Goal: Task Accomplishment & Management: Manage account settings

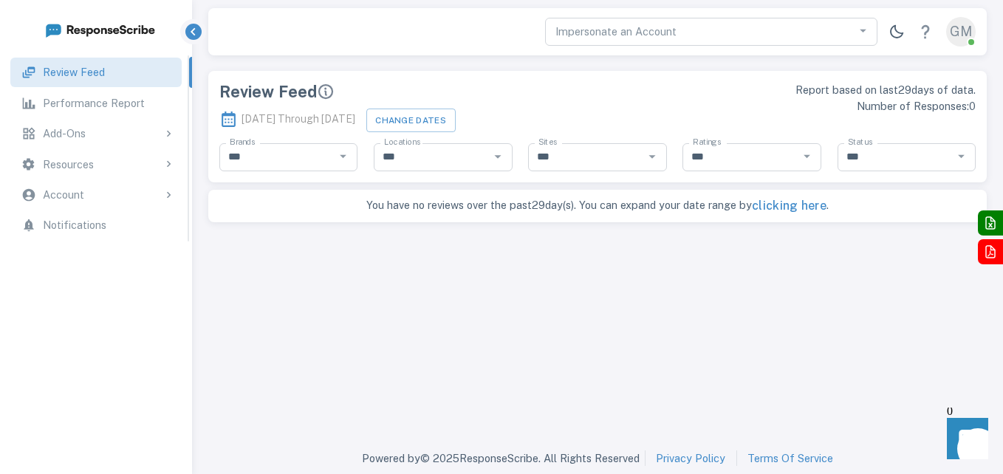
click at [106, 191] on div "Account" at bounding box center [109, 195] width 132 height 16
click at [105, 221] on p "Account Information" at bounding box center [94, 227] width 102 height 16
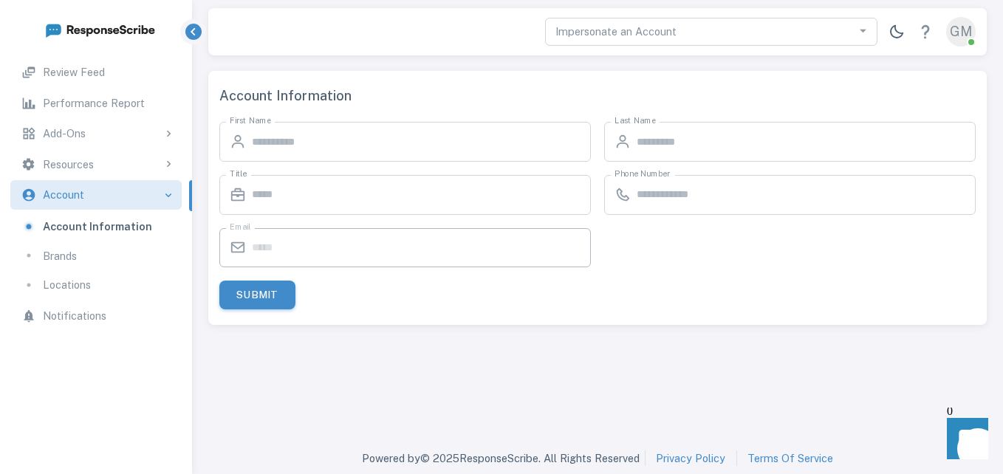
type input "****"
type input "*********"
type input "*******"
type input "**********"
click at [66, 262] on p "Brands" at bounding box center [60, 256] width 34 height 16
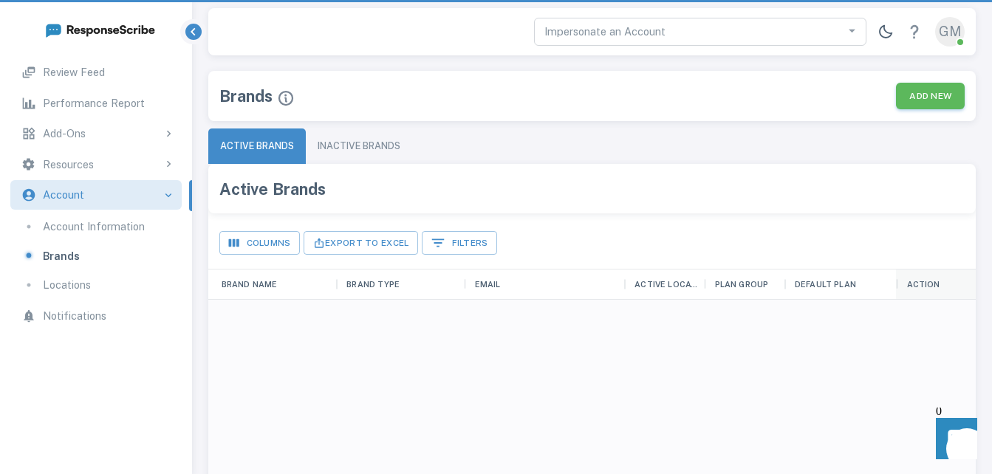
scroll to position [421, 757]
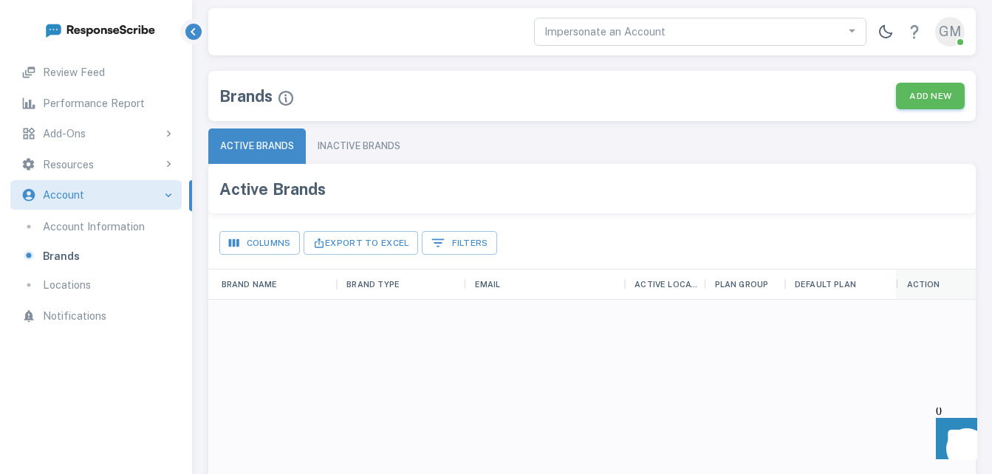
click at [84, 287] on p "Locations" at bounding box center [67, 285] width 48 height 16
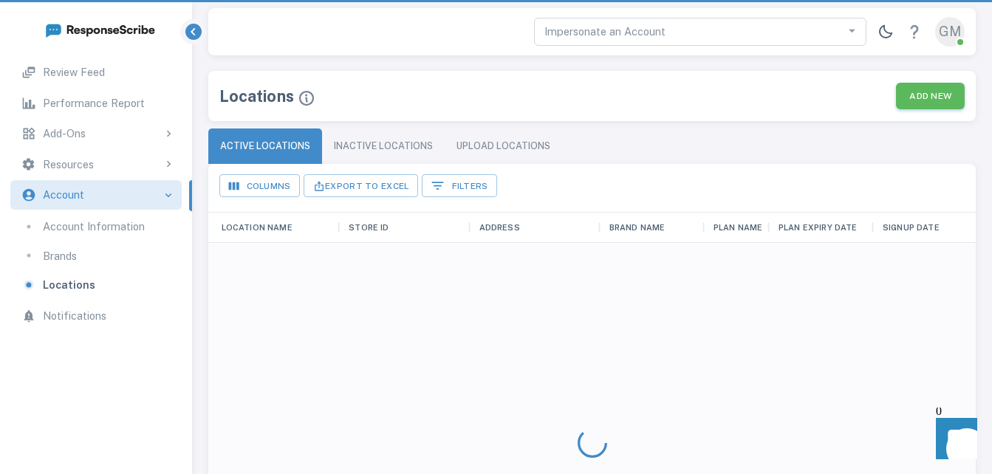
scroll to position [421, 757]
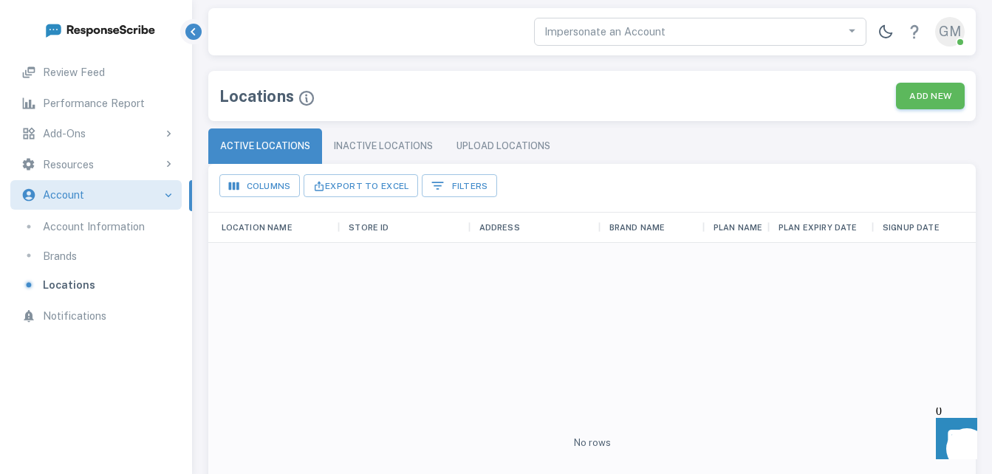
click at [132, 111] on p "Performance Report" at bounding box center [94, 103] width 102 height 16
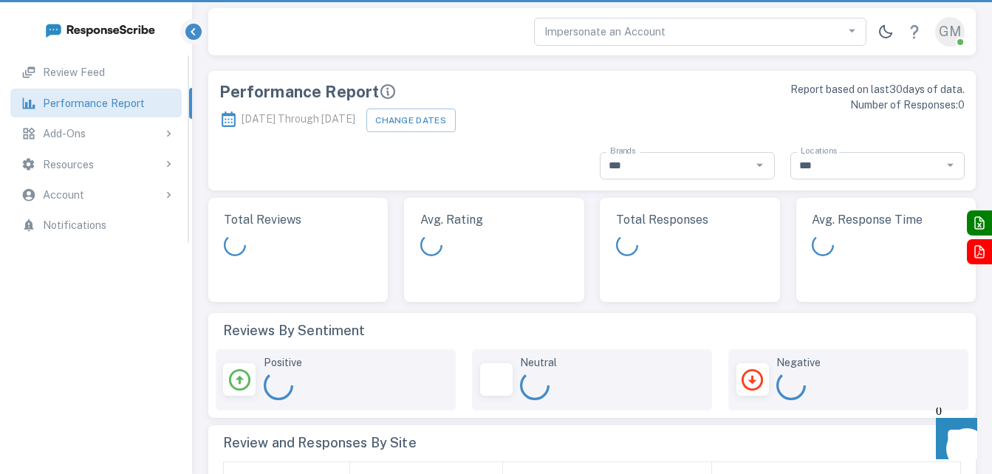
scroll to position [421, 757]
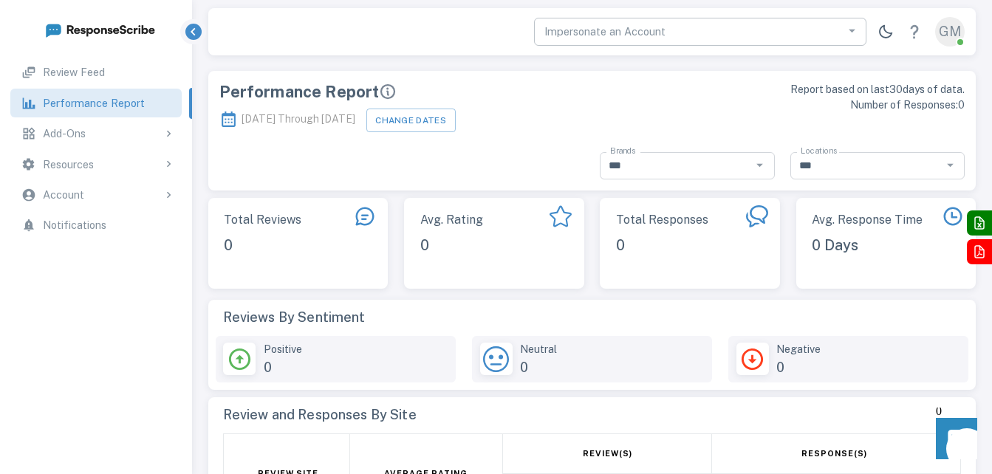
click at [848, 32] on icon "Open" at bounding box center [853, 31] width 16 height 16
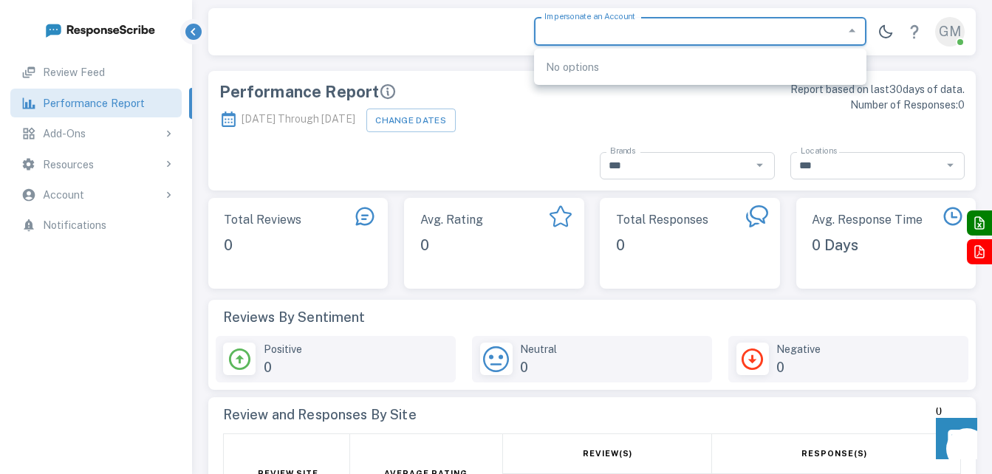
click at [848, 31] on icon "Close" at bounding box center [853, 31] width 16 height 16
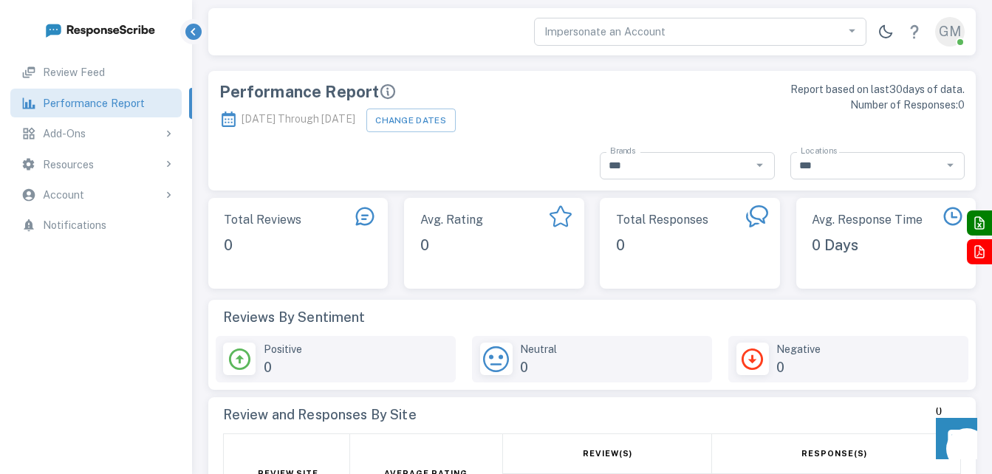
click at [389, 18] on div "Impersonate an Account Impersonate an Account GM" at bounding box center [592, 32] width 737 height 30
click at [955, 38] on span at bounding box center [960, 42] width 15 height 15
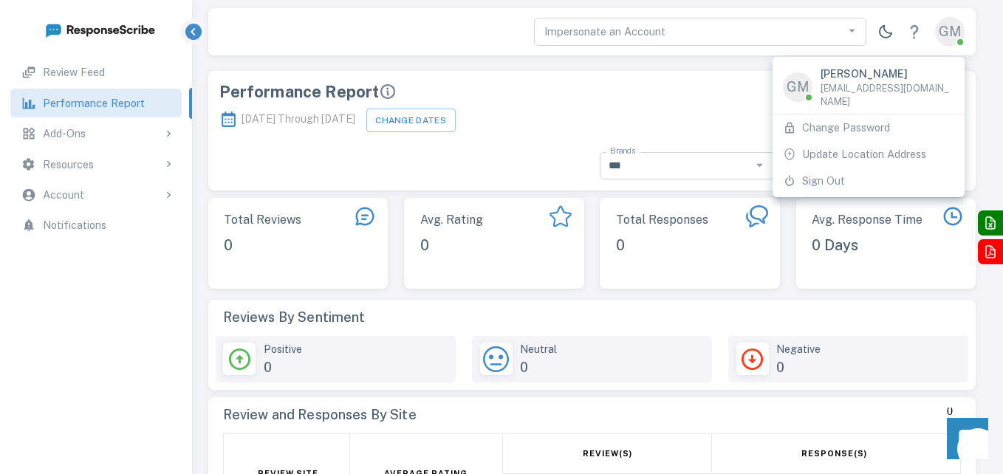
click at [649, 94] on div at bounding box center [501, 237] width 1003 height 474
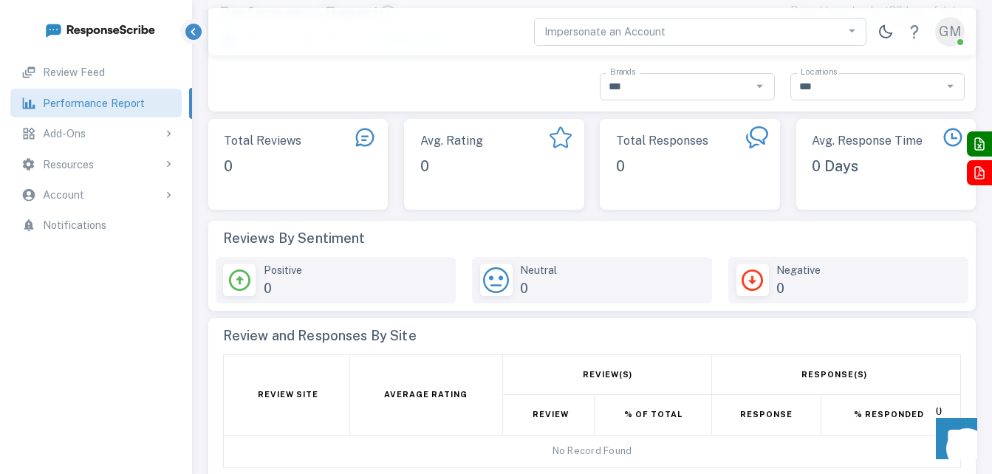
scroll to position [0, 0]
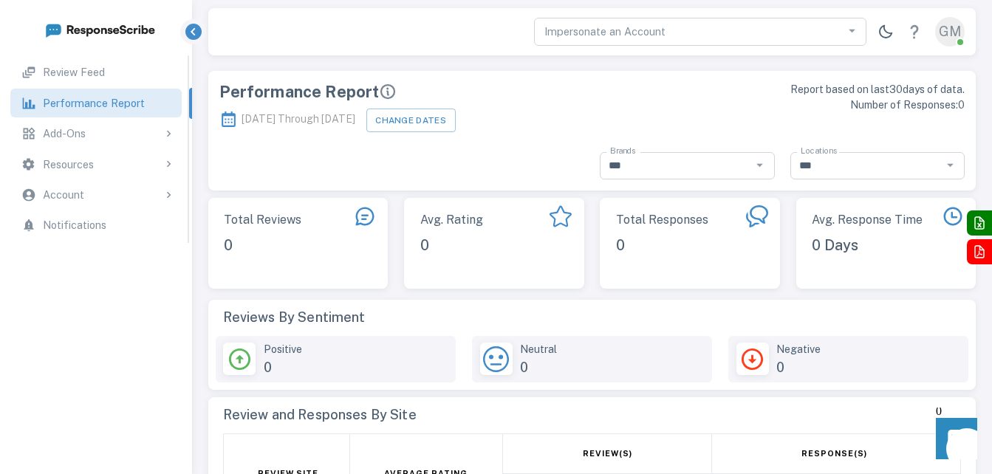
click at [121, 134] on div "Add-Ons" at bounding box center [109, 134] width 132 height 16
click at [97, 164] on div "Resources" at bounding box center [109, 165] width 132 height 16
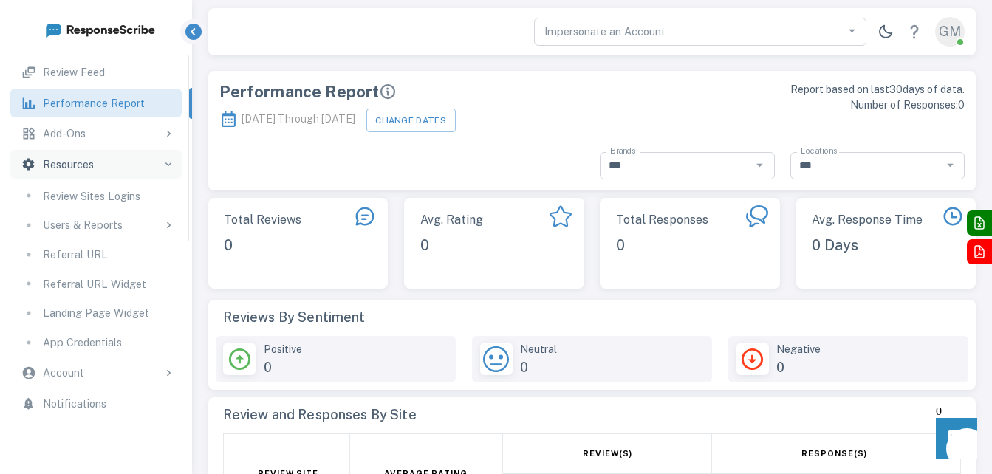
click at [78, 249] on p "Referral URL" at bounding box center [75, 255] width 65 height 16
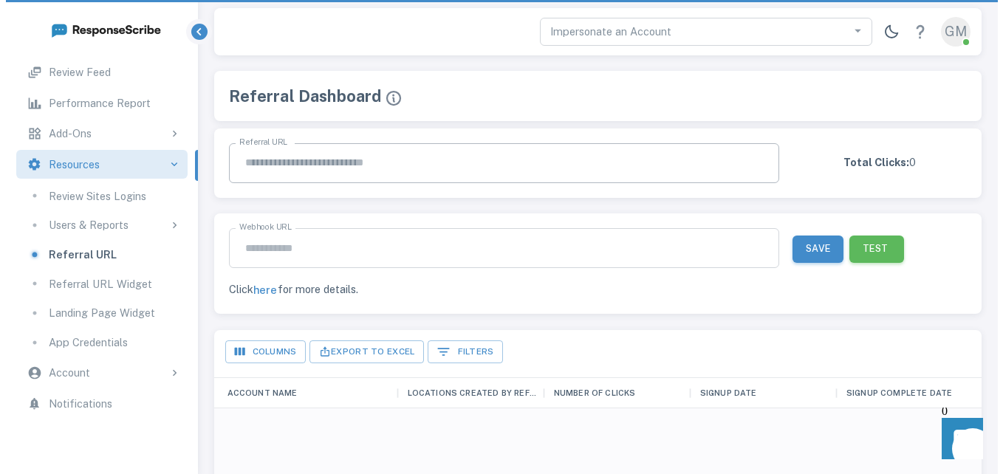
scroll to position [421, 757]
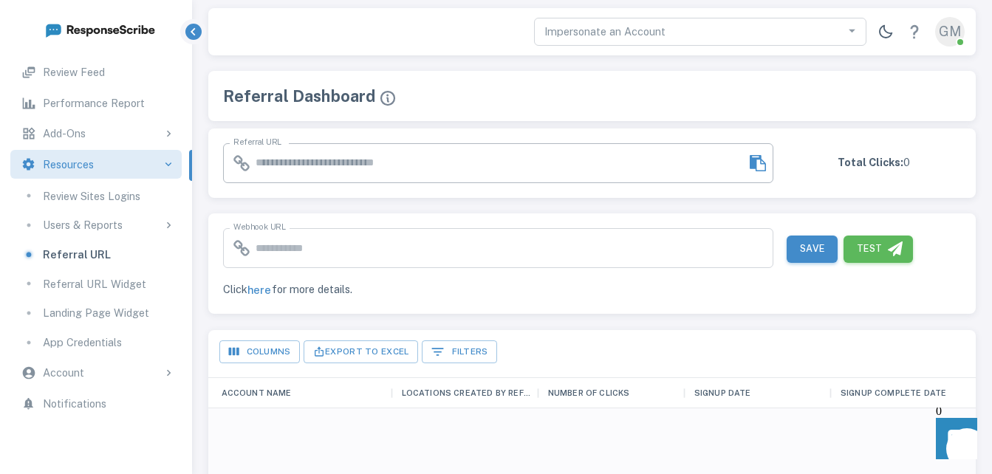
type input "**********"
click at [756, 166] on icon "toggle password visibility" at bounding box center [758, 163] width 16 height 16
click at [955, 40] on span at bounding box center [960, 42] width 15 height 15
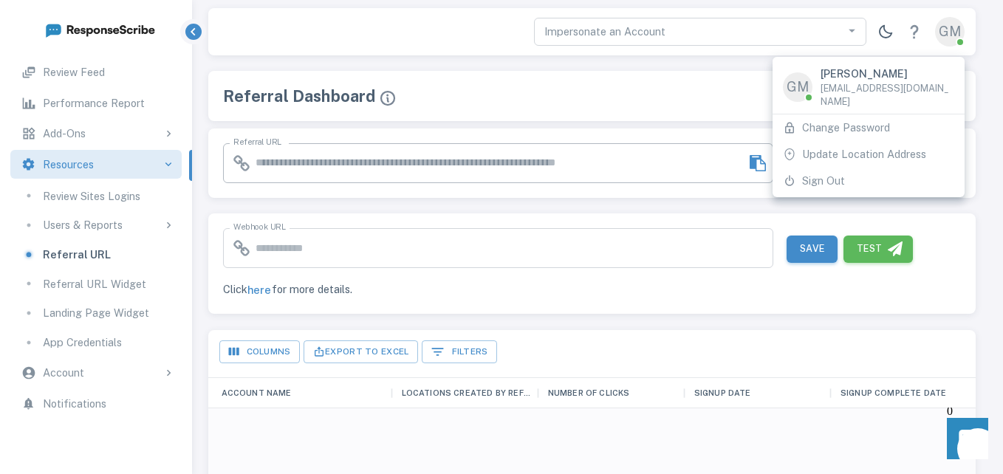
click at [827, 171] on li "Sign Out" at bounding box center [869, 181] width 192 height 27
